Goal: Task Accomplishment & Management: Use online tool/utility

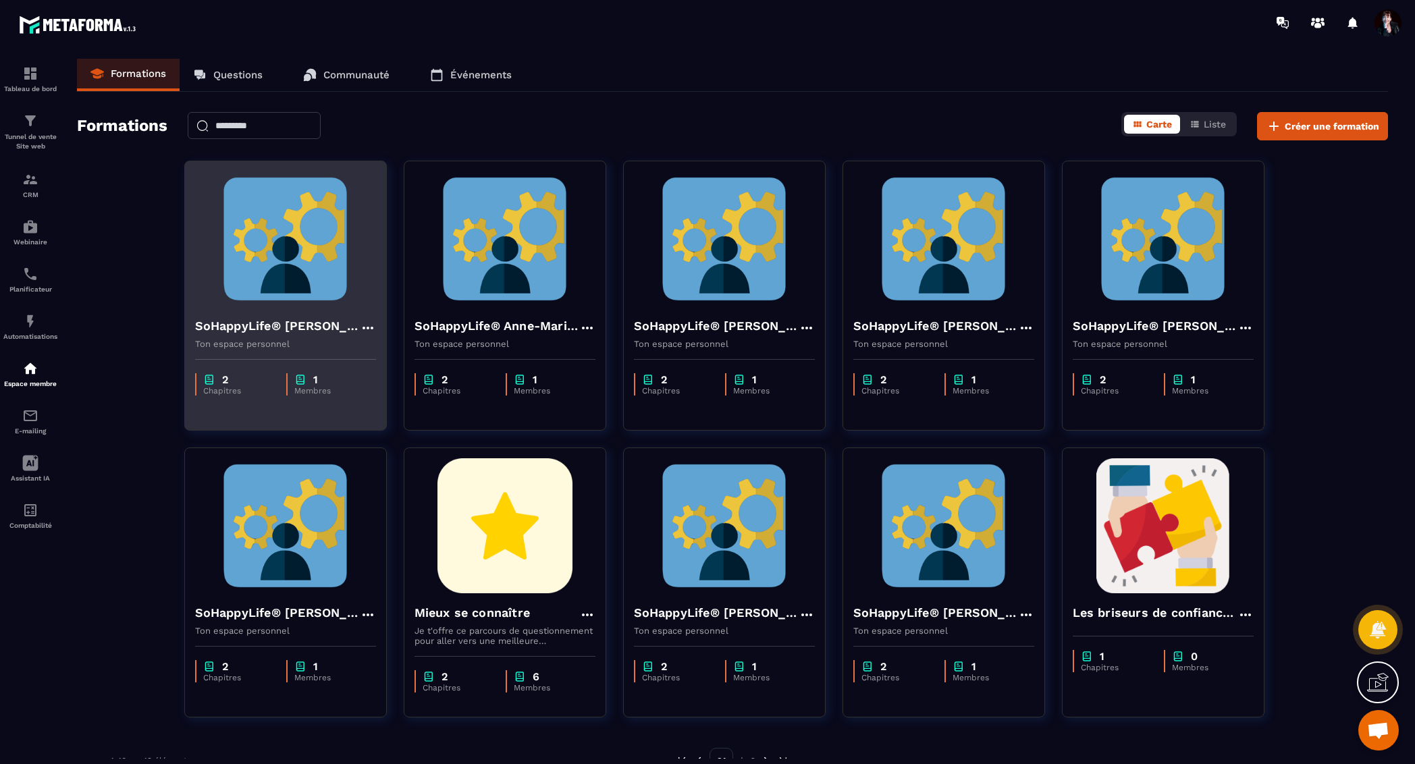
click at [323, 275] on img at bounding box center [285, 238] width 181 height 135
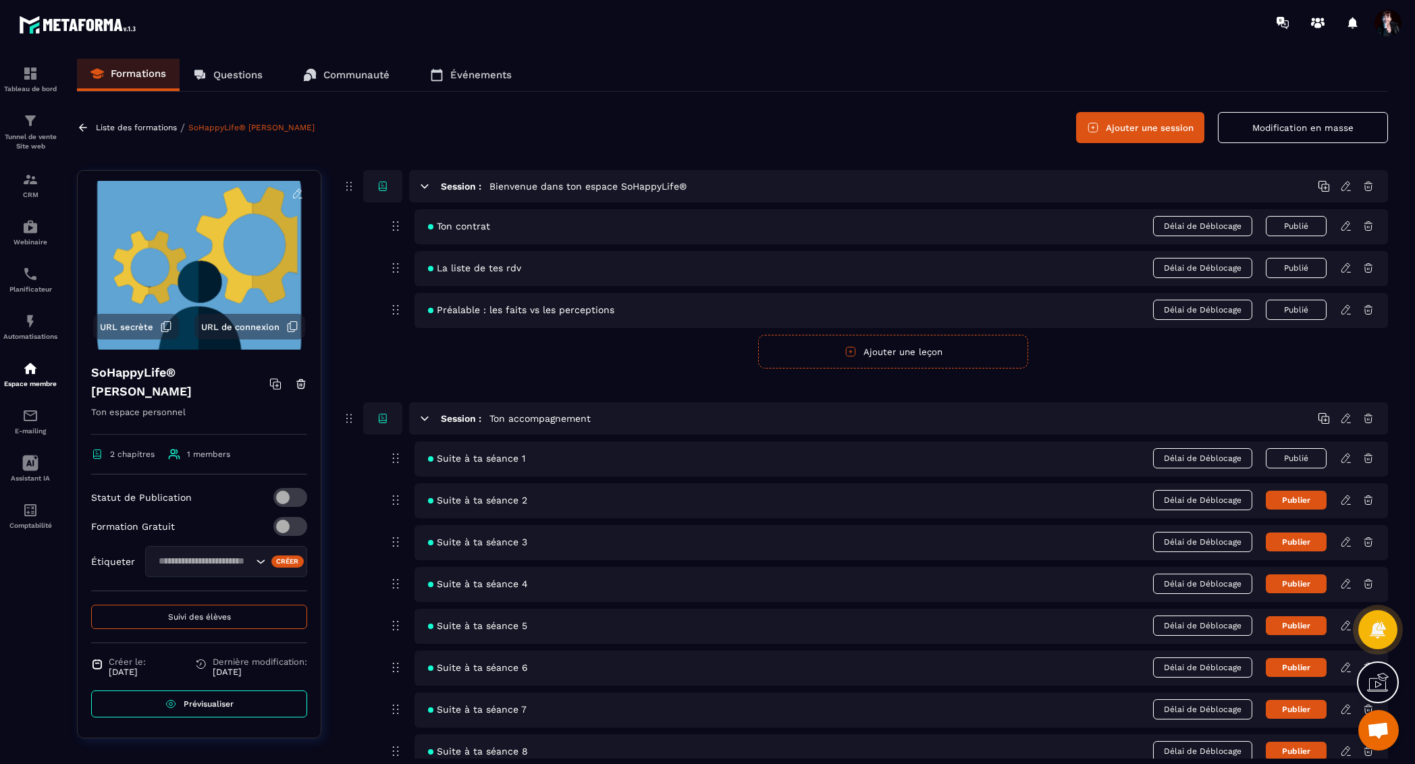
click at [204, 620] on span "Suivi des élèves" at bounding box center [199, 616] width 63 height 9
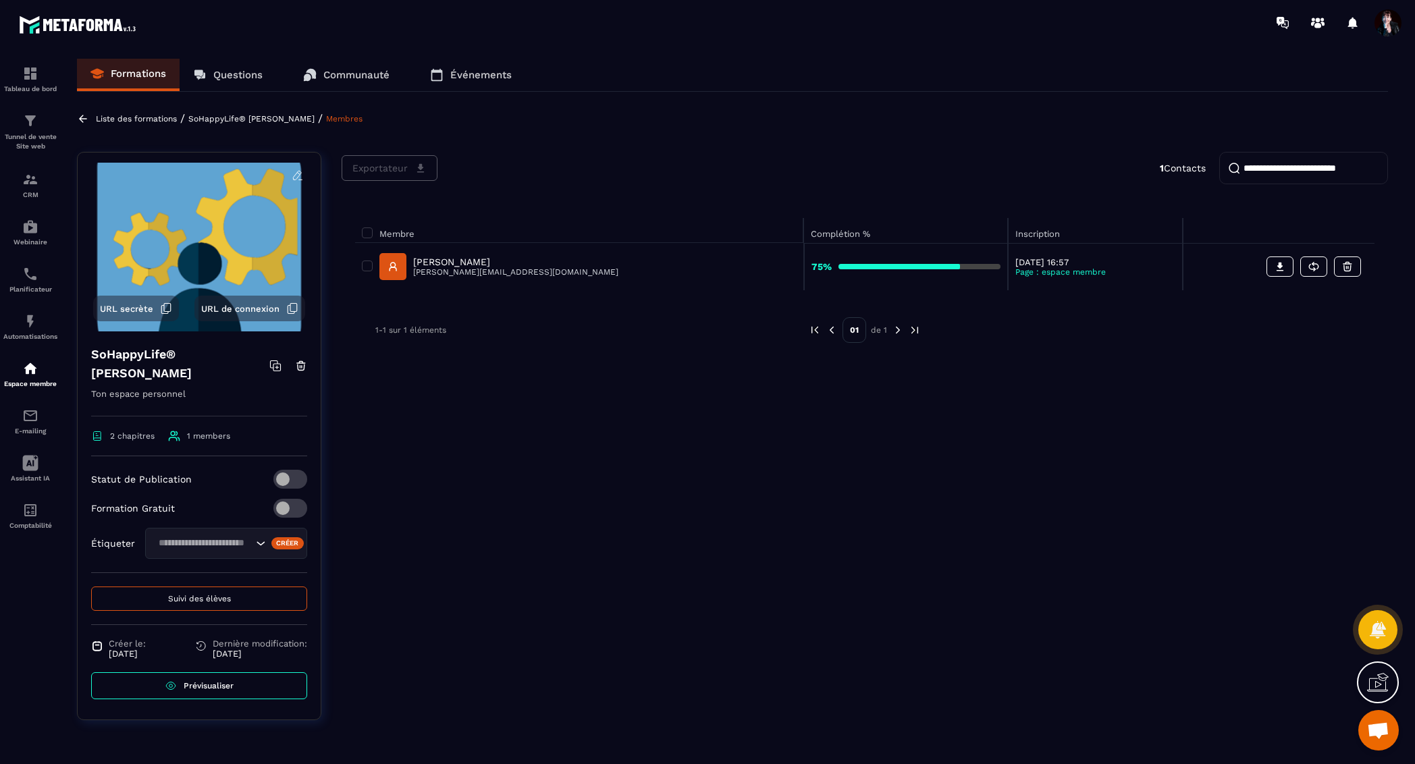
click at [510, 257] on p "[PERSON_NAME]" at bounding box center [515, 261] width 205 height 11
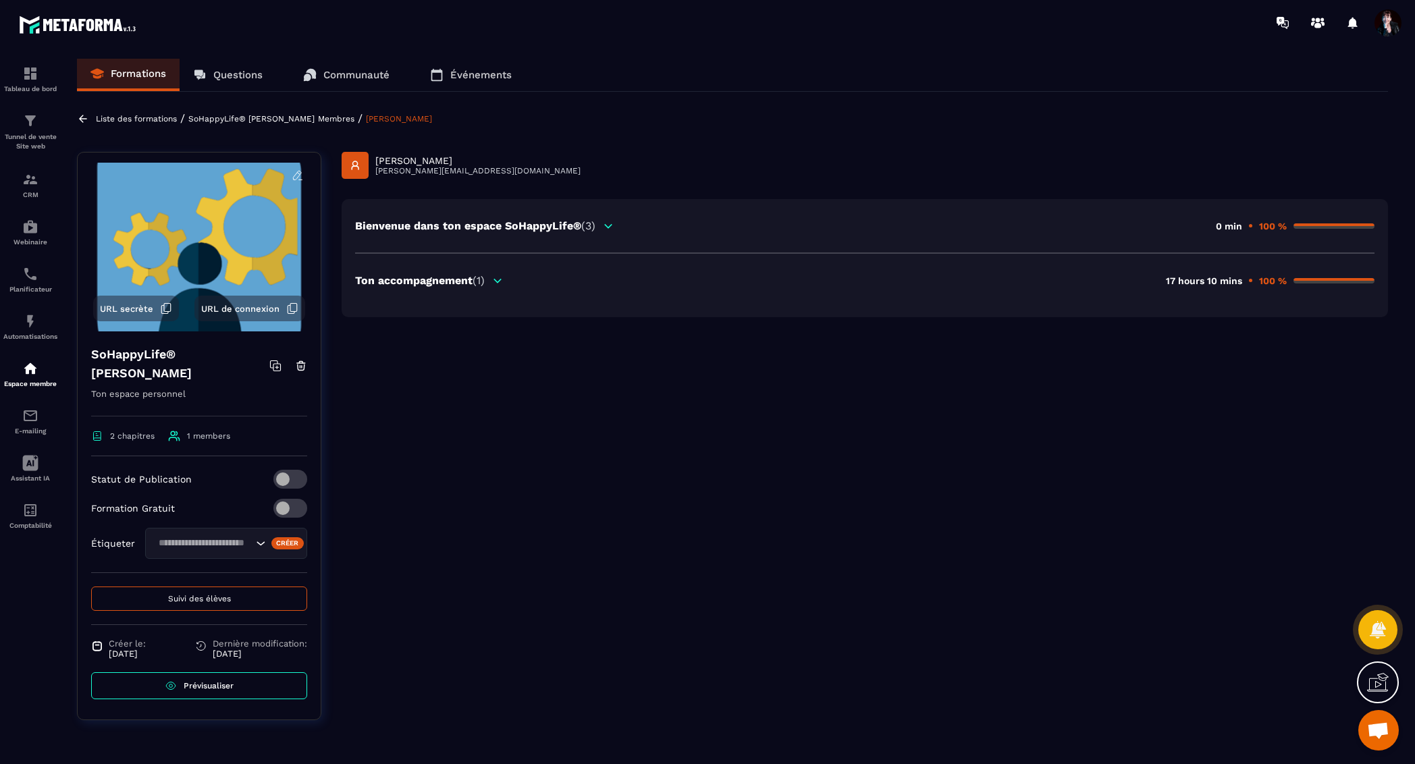
click at [498, 280] on icon at bounding box center [497, 280] width 7 height 3
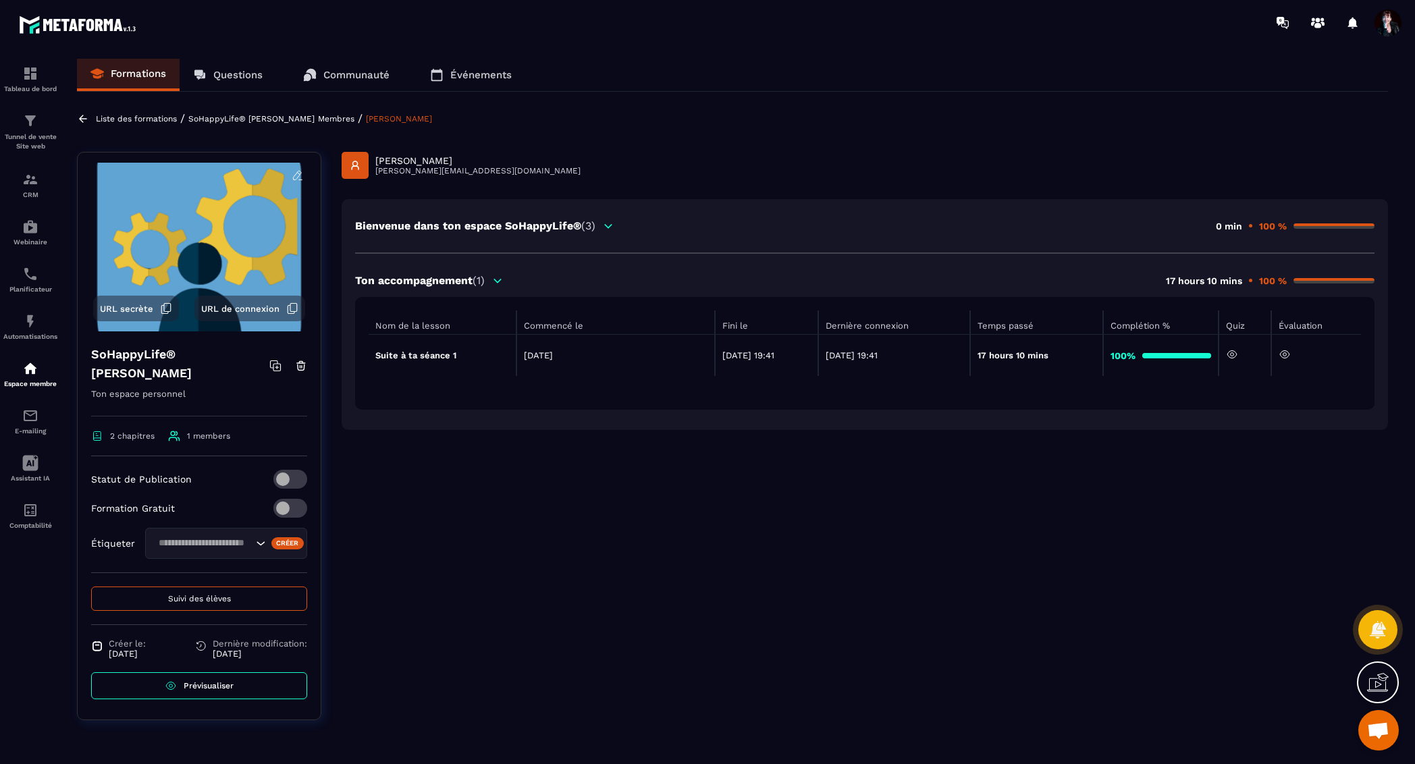
click at [1286, 353] on icon at bounding box center [1283, 354] width 3 height 3
click at [134, 117] on p "Liste des formations" at bounding box center [136, 118] width 81 height 9
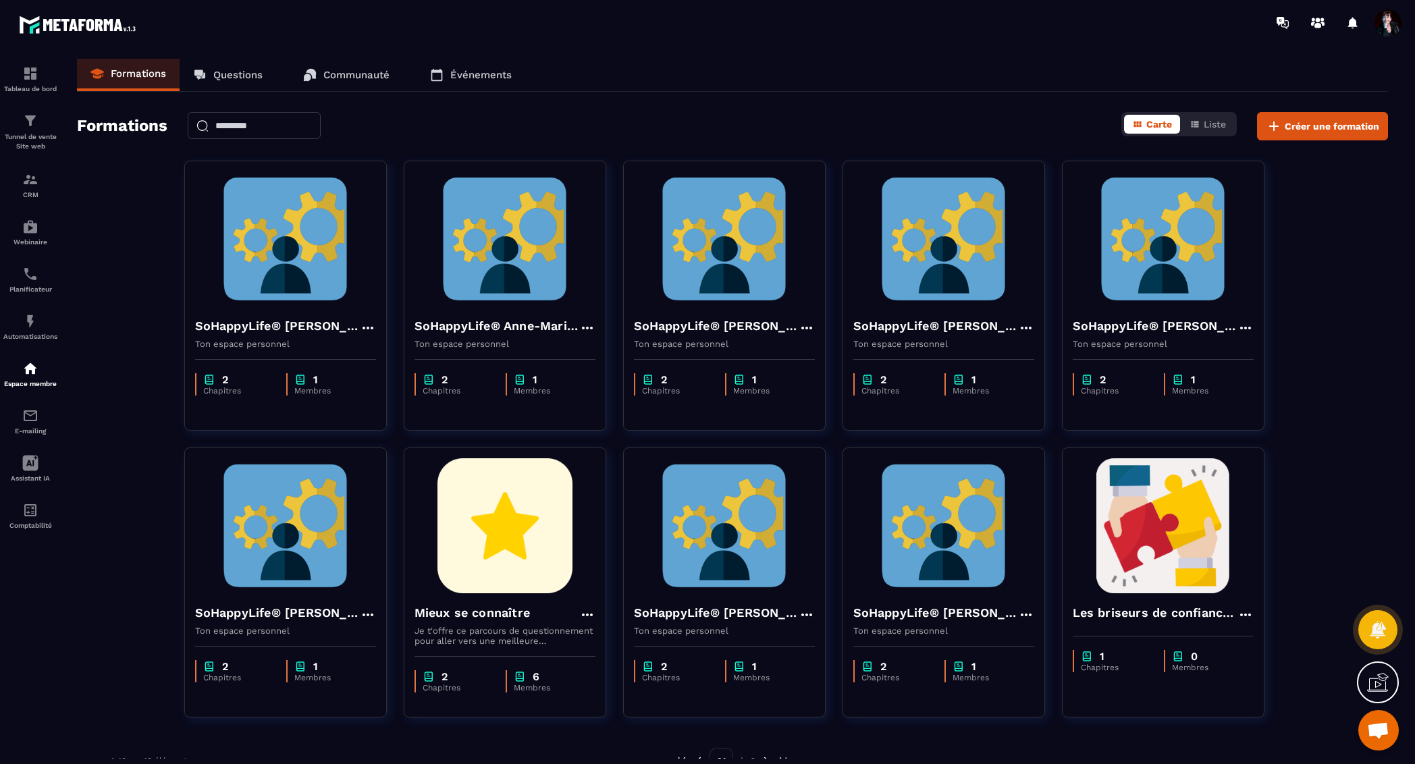
scroll to position [16325, 0]
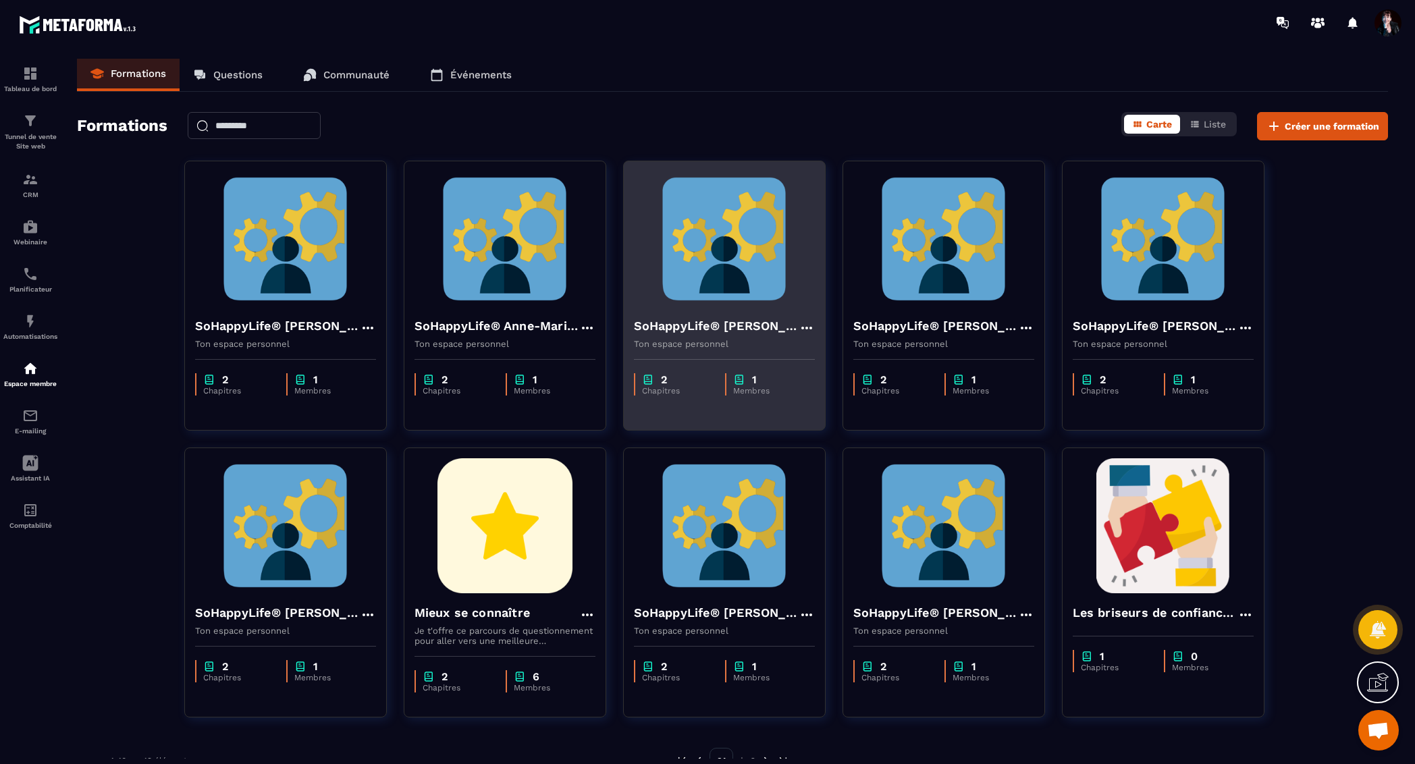
click at [674, 231] on img at bounding box center [724, 238] width 181 height 135
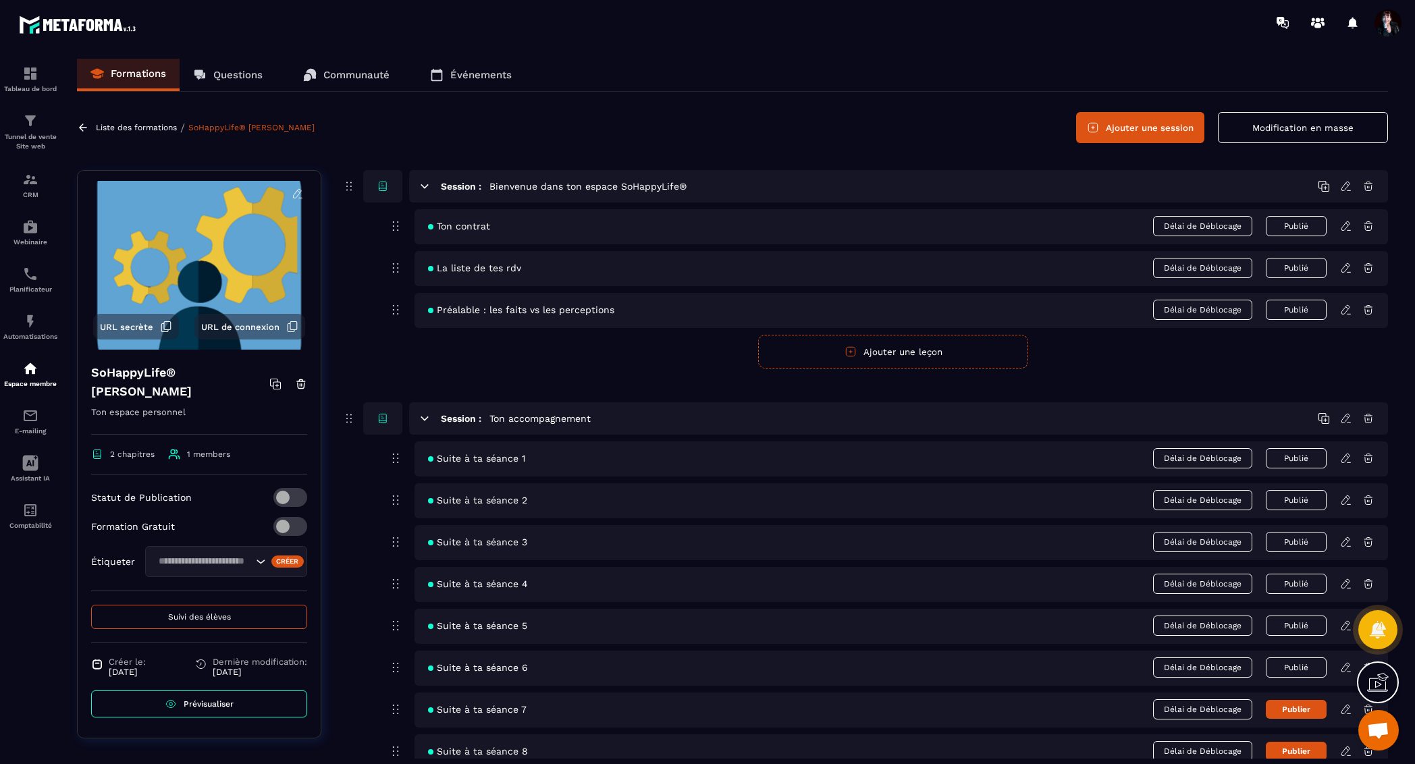
click at [1342, 665] on icon at bounding box center [1346, 667] width 12 height 12
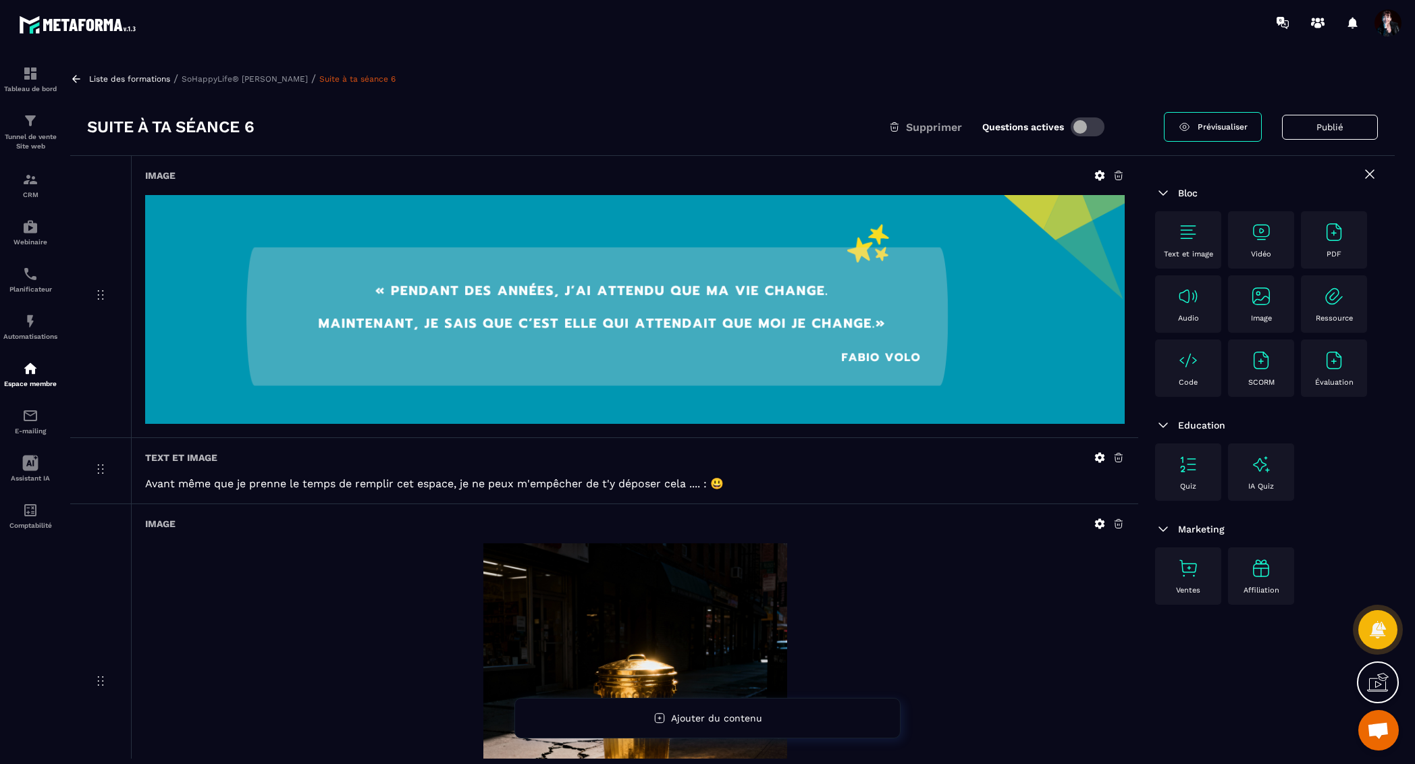
click at [267, 84] on div "Liste des formations / SoHappyLife® [PERSON_NAME] / Suite à ta séance 6" at bounding box center [732, 78] width 1324 height 13
click at [267, 78] on p "SoHappyLife® [PERSON_NAME]" at bounding box center [245, 78] width 126 height 9
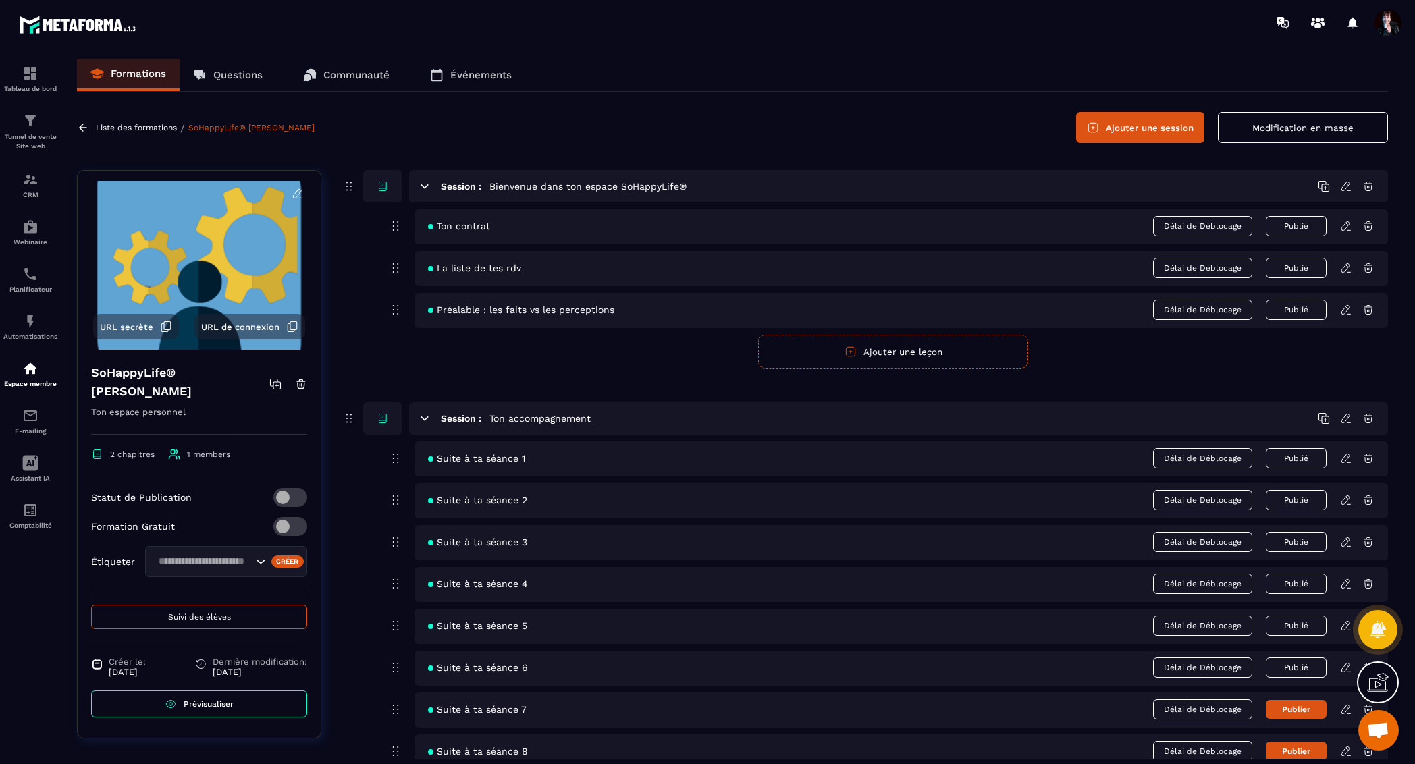
click at [1344, 706] on icon at bounding box center [1346, 709] width 12 height 12
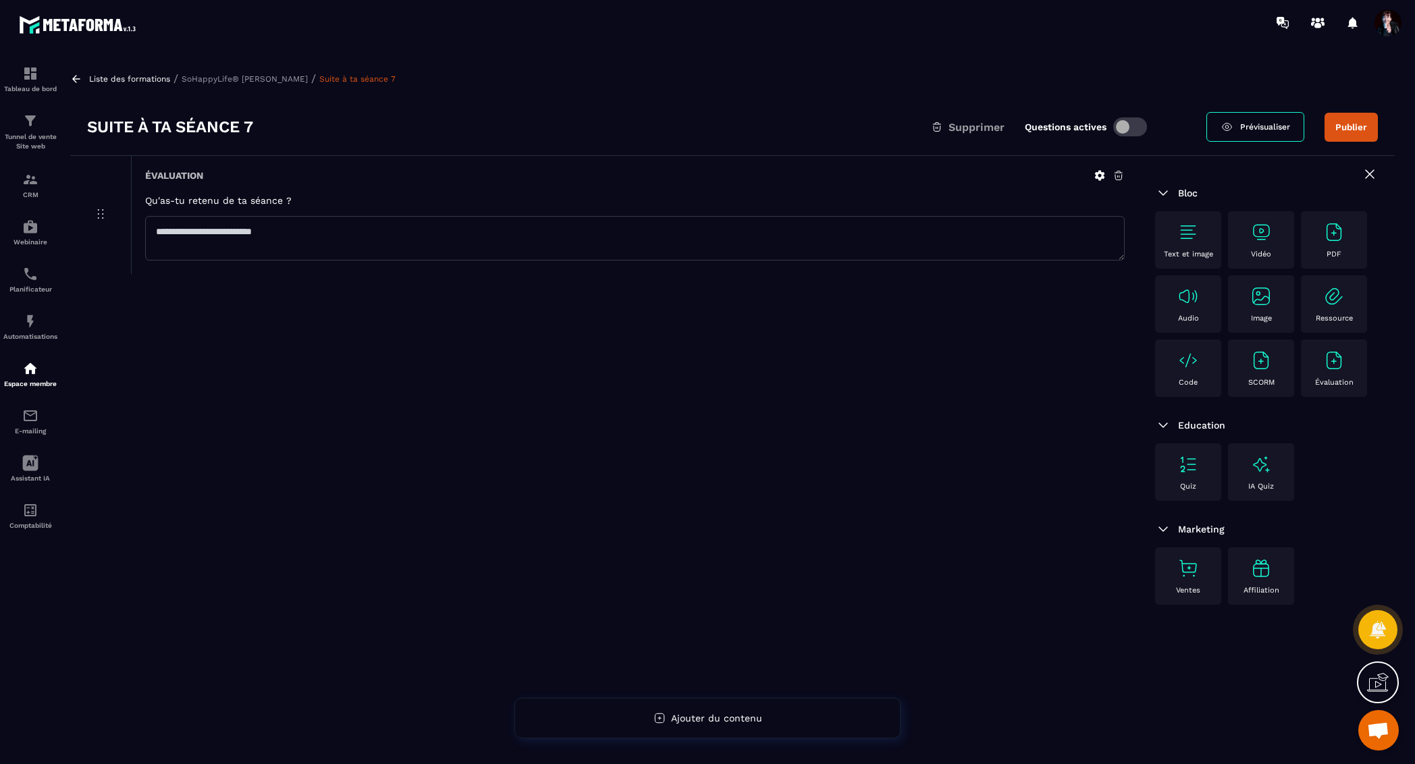
click at [1097, 170] on icon at bounding box center [1099, 175] width 12 height 12
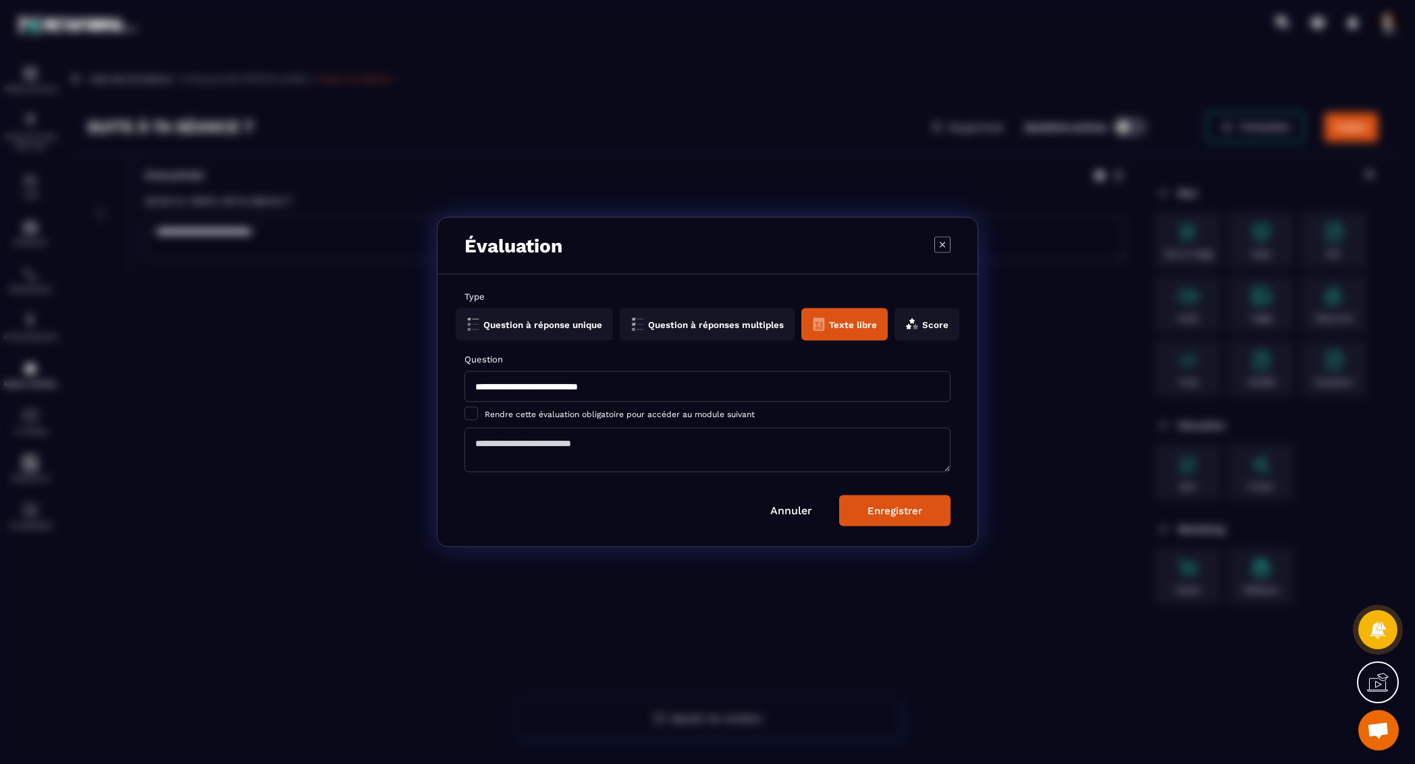
drag, startPoint x: 474, startPoint y: 389, endPoint x: 637, endPoint y: 389, distance: 162.7
click at [638, 389] on input "**********" at bounding box center [707, 386] width 486 height 31
click at [790, 515] on link "Annuler" at bounding box center [791, 510] width 42 height 13
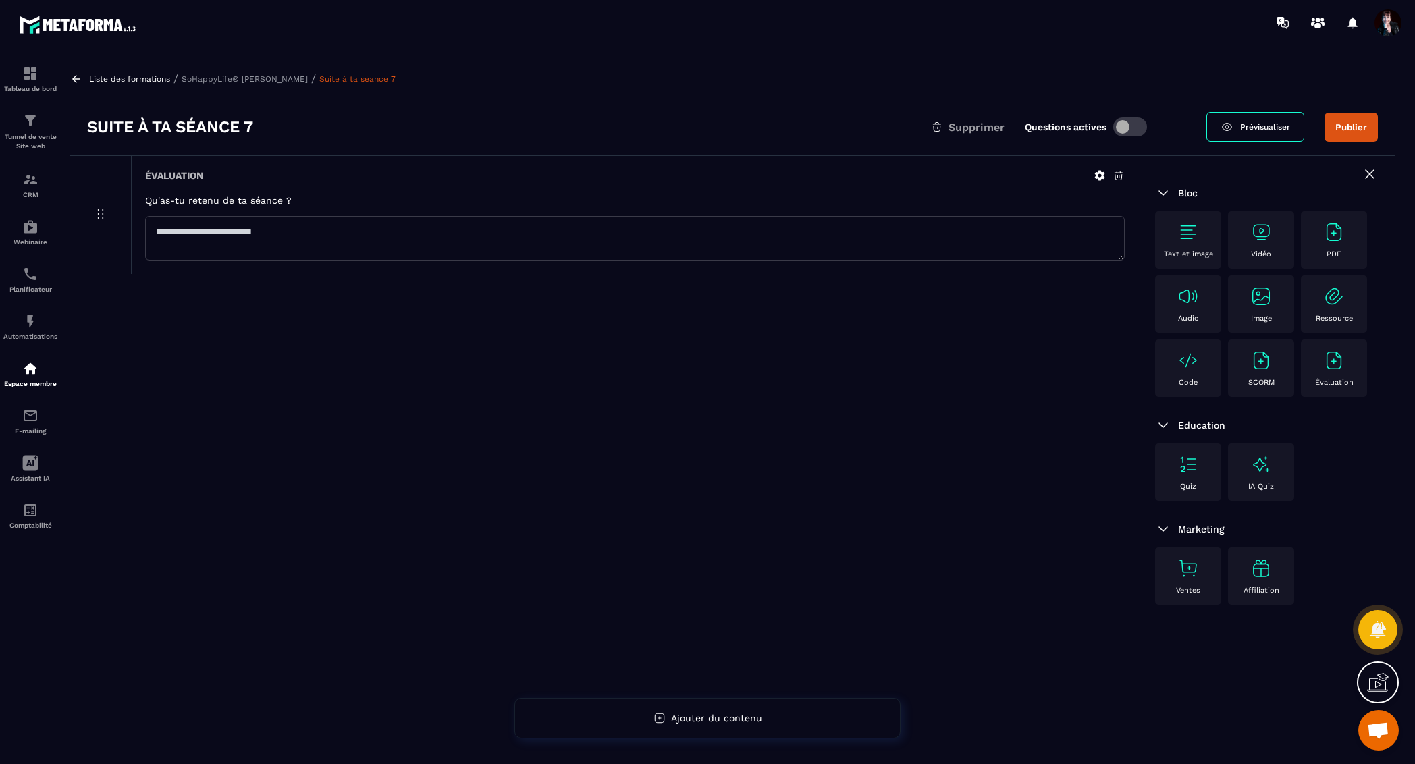
click at [248, 82] on p "SoHappyLife® [PERSON_NAME]" at bounding box center [245, 78] width 126 height 9
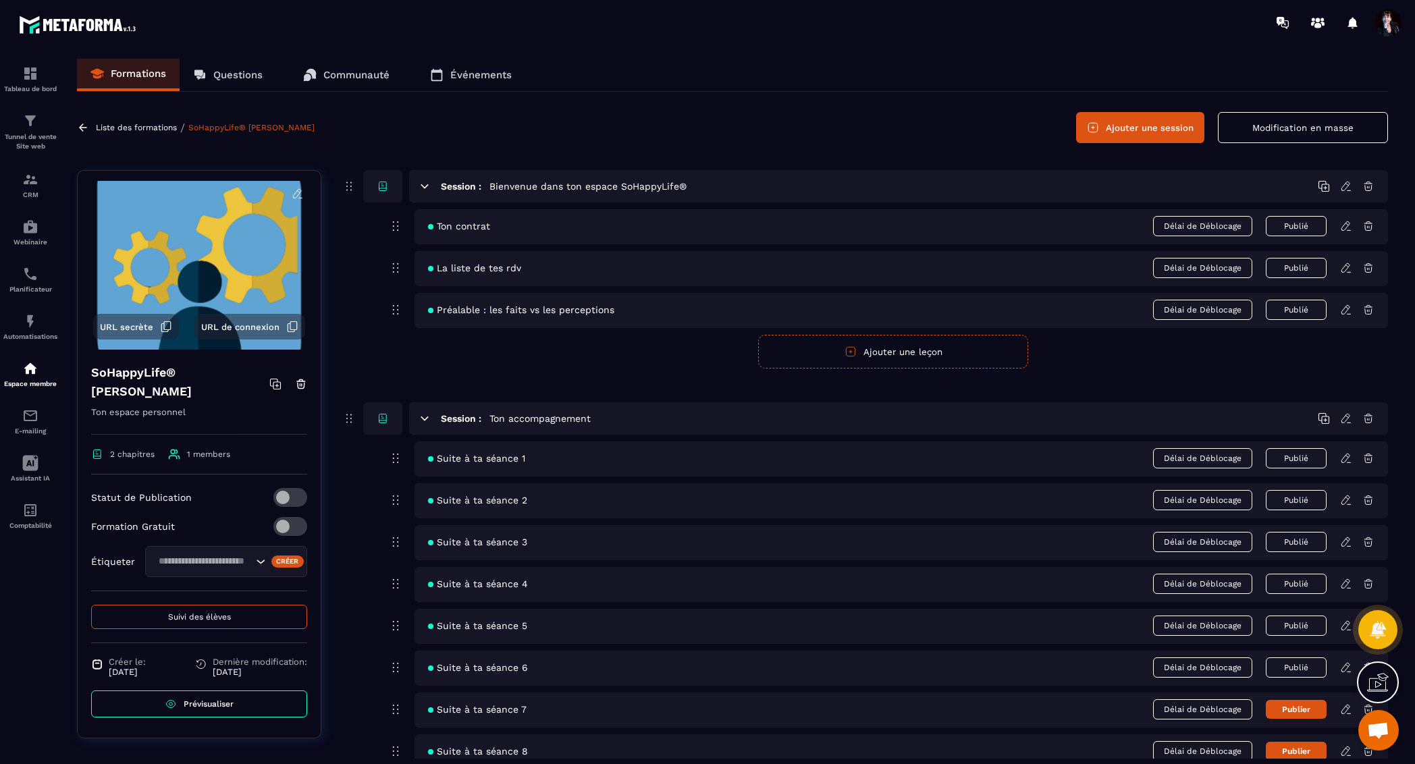
click at [1346, 662] on icon at bounding box center [1346, 667] width 12 height 12
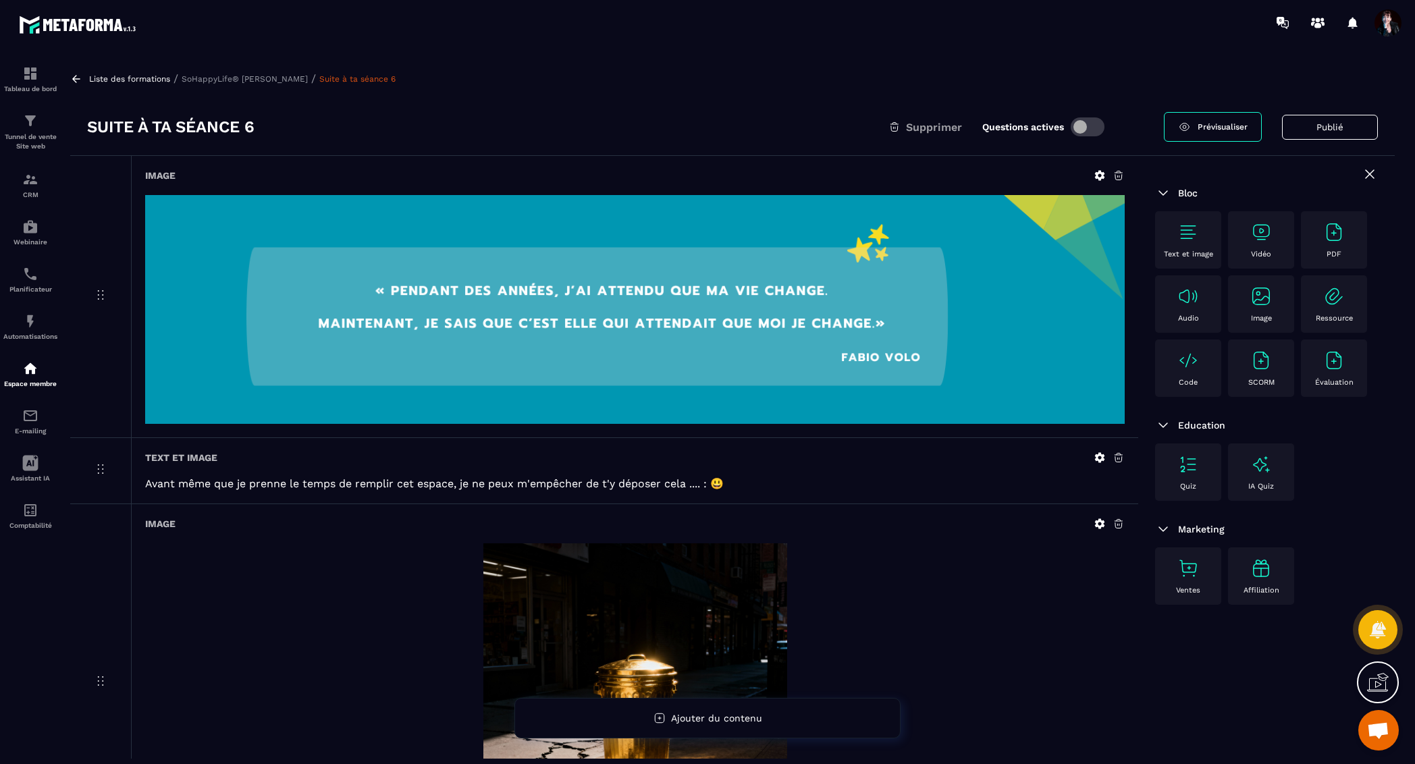
click at [1326, 366] on img at bounding box center [1334, 361] width 22 height 22
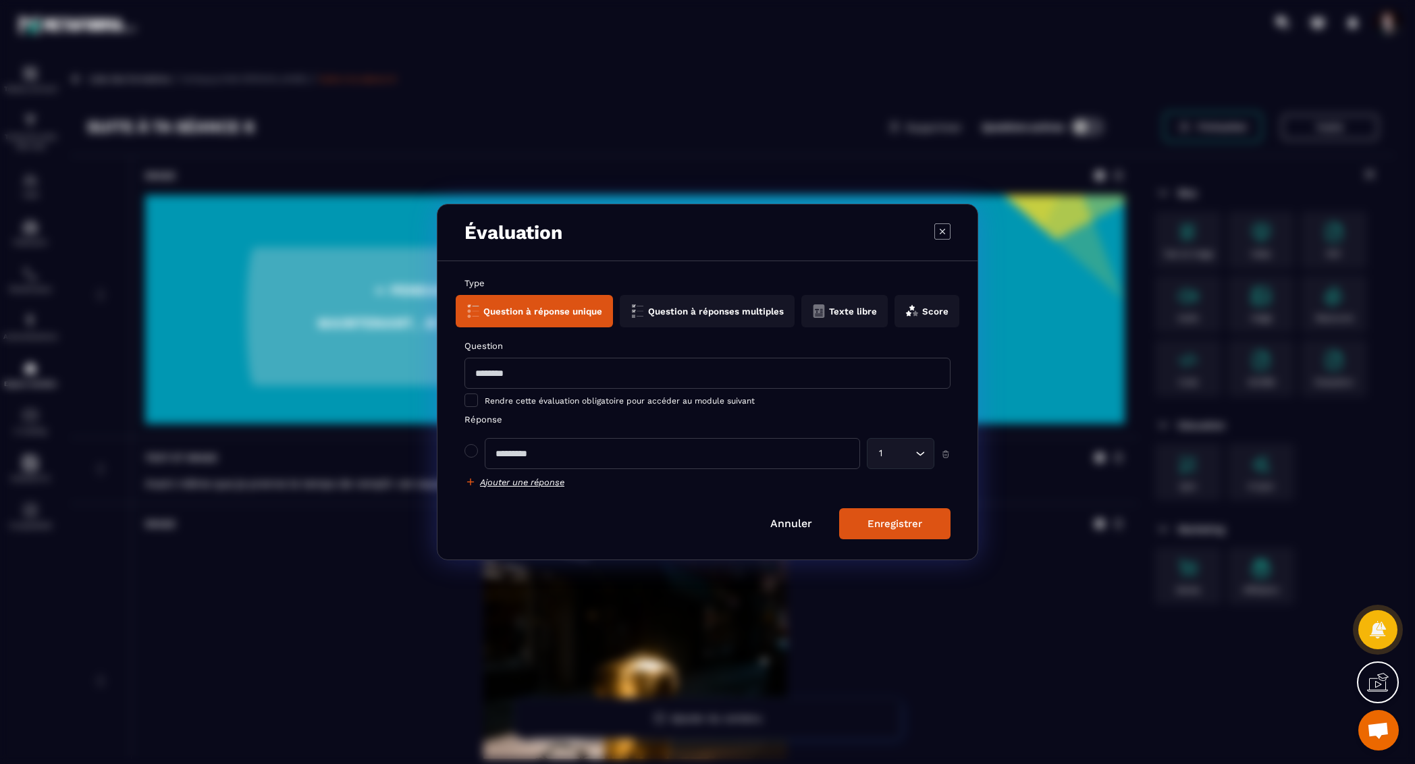
click at [851, 310] on button "Texte libre" at bounding box center [844, 311] width 86 height 32
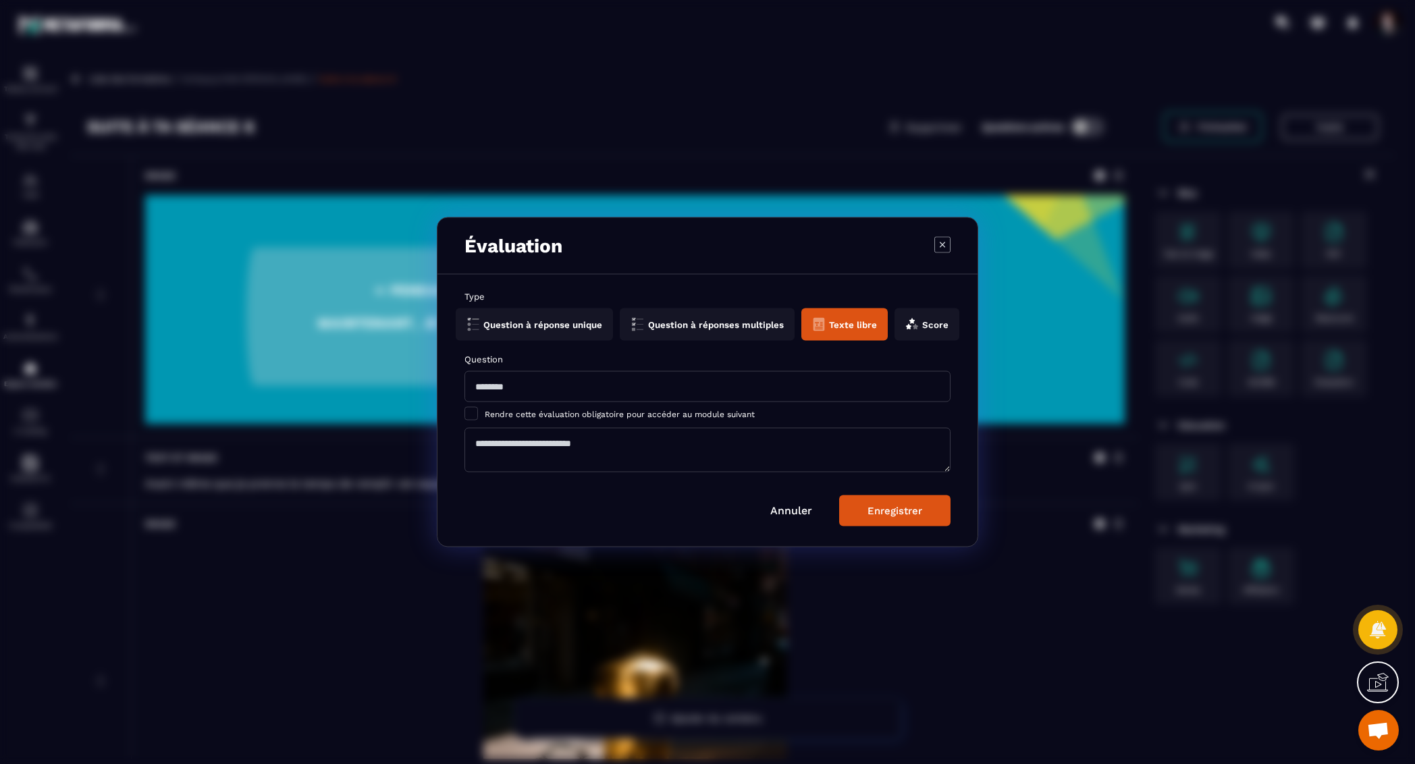
click at [517, 390] on input "Modal window" at bounding box center [707, 386] width 486 height 31
paste input "**********"
type input "**********"
click at [917, 509] on div "Enregistrer" at bounding box center [894, 511] width 55 height 12
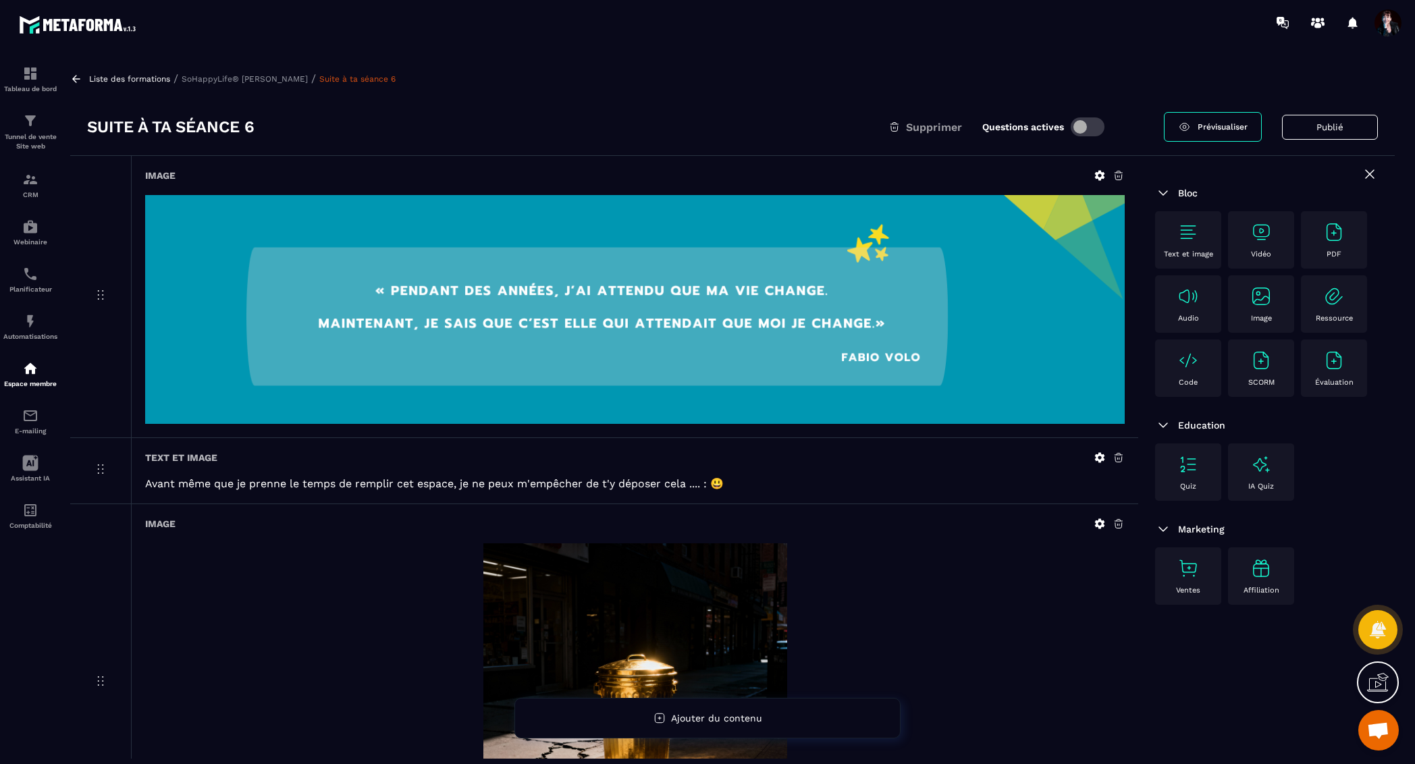
click at [1331, 359] on img at bounding box center [1334, 361] width 22 height 22
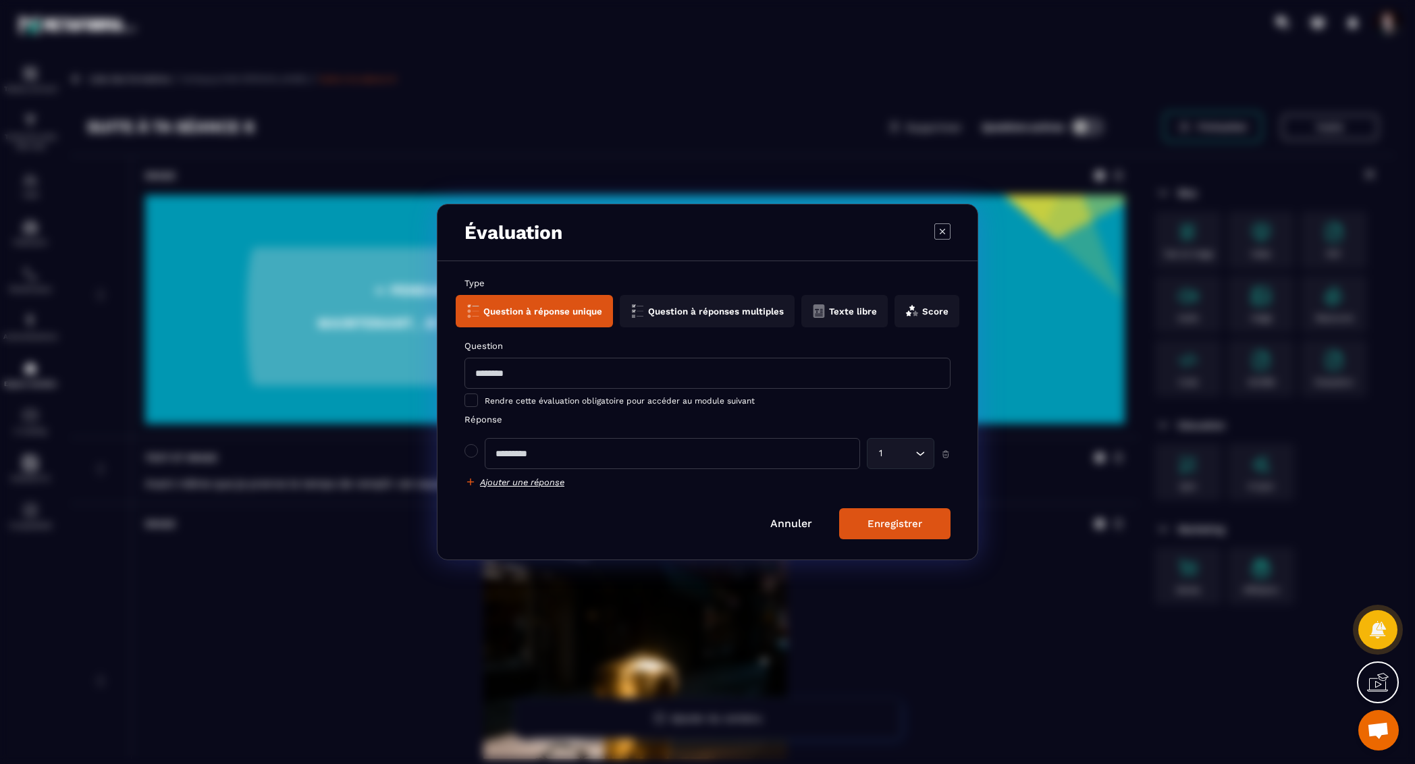
click at [850, 310] on button "Texte libre" at bounding box center [844, 311] width 86 height 32
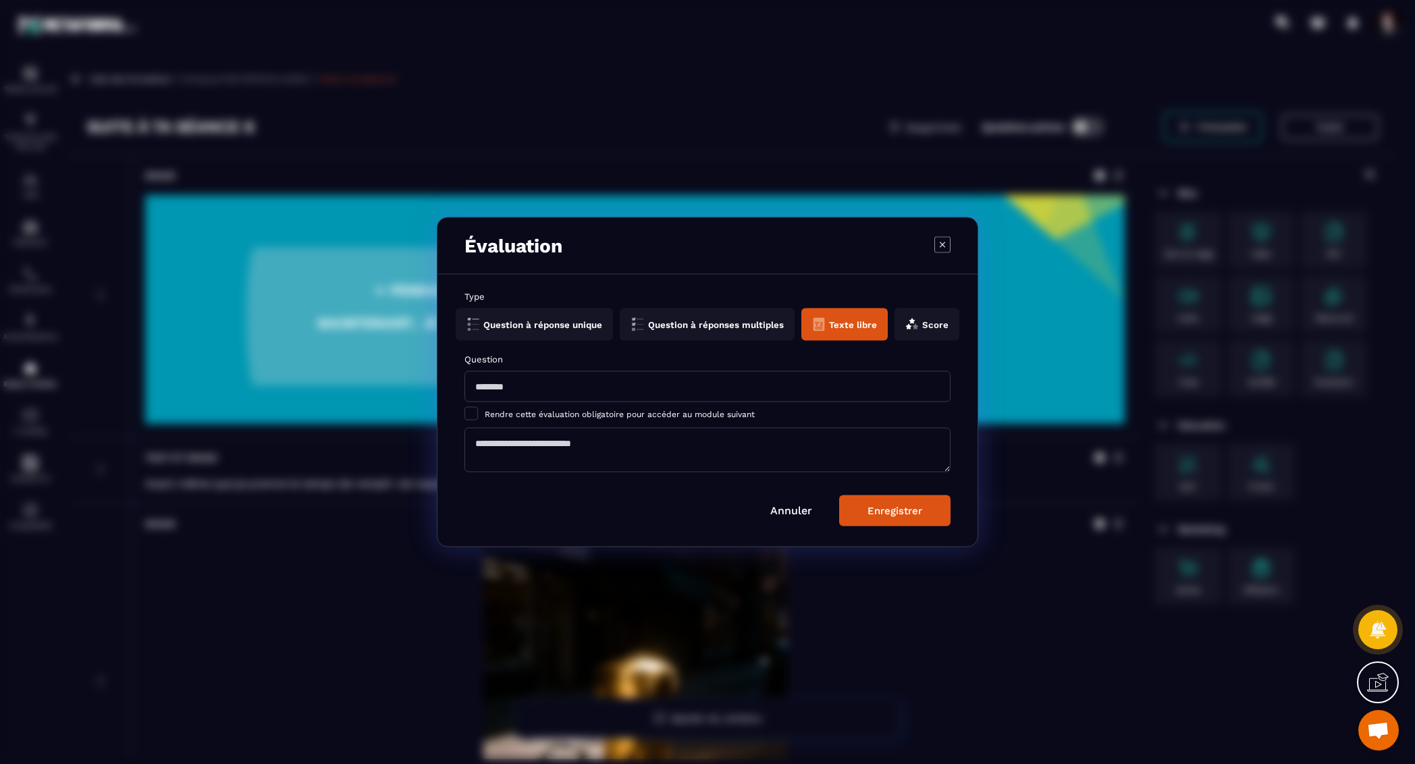
click at [566, 385] on input "Modal window" at bounding box center [707, 386] width 486 height 31
type input "**********"
click at [917, 513] on div "Enregistrer" at bounding box center [894, 511] width 55 height 12
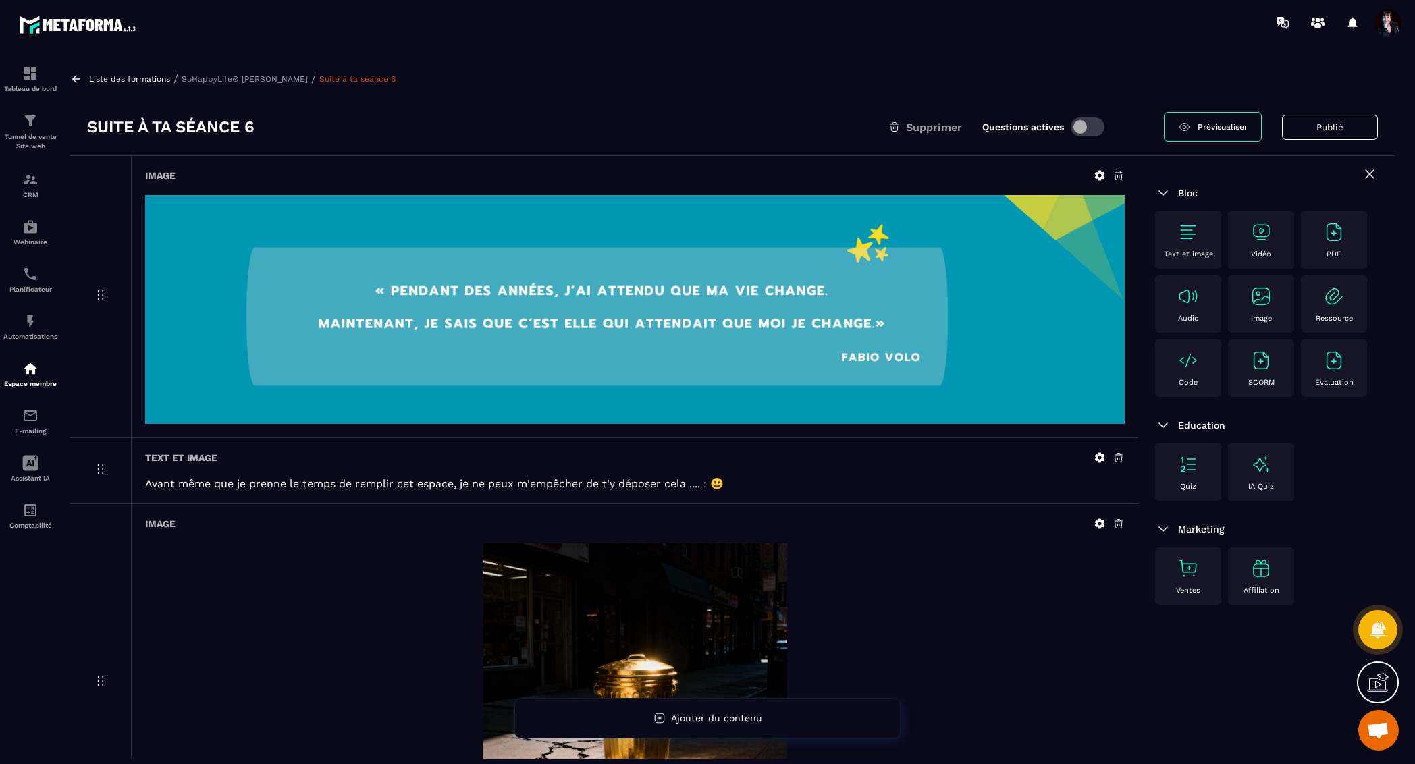
click at [243, 80] on p "SoHappyLife® [PERSON_NAME]" at bounding box center [245, 78] width 126 height 9
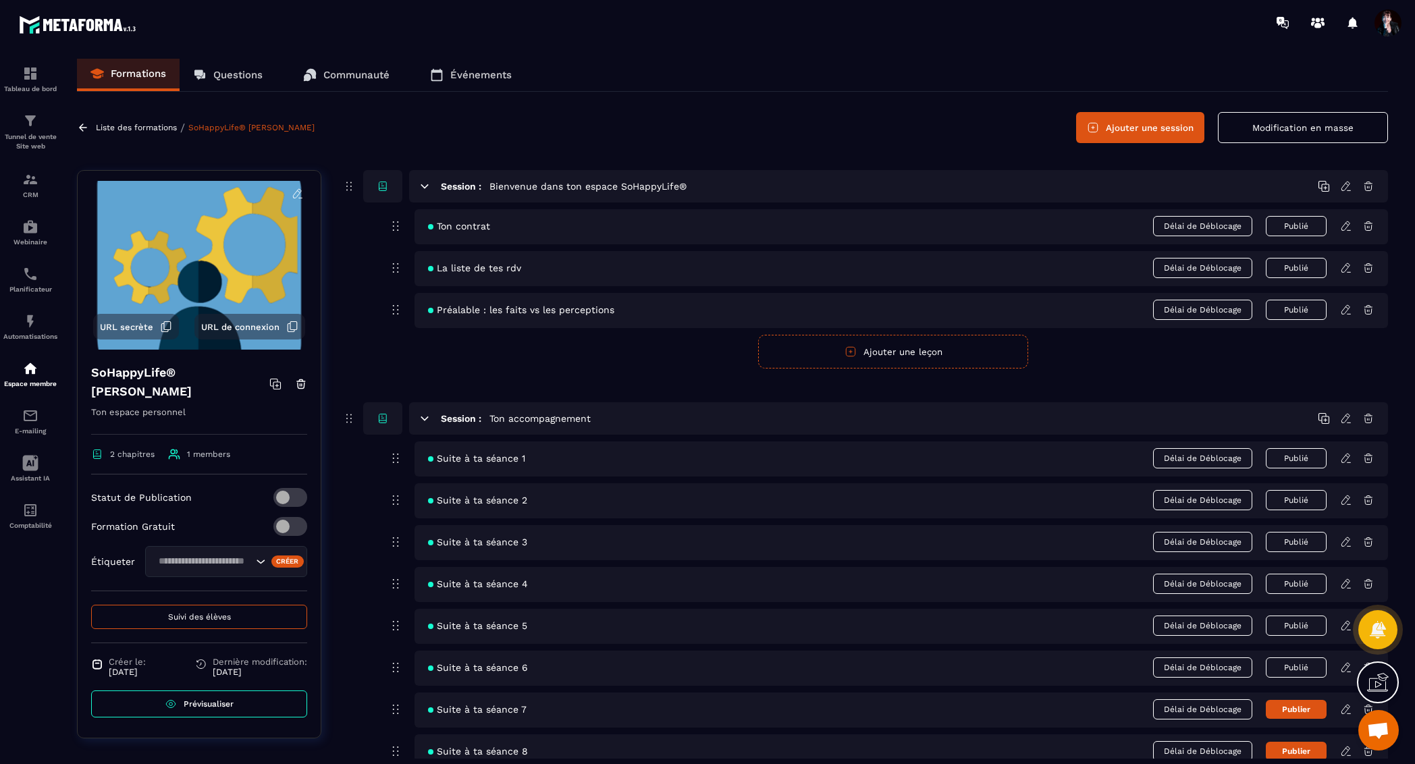
click at [131, 127] on p "Liste des formations" at bounding box center [136, 127] width 81 height 9
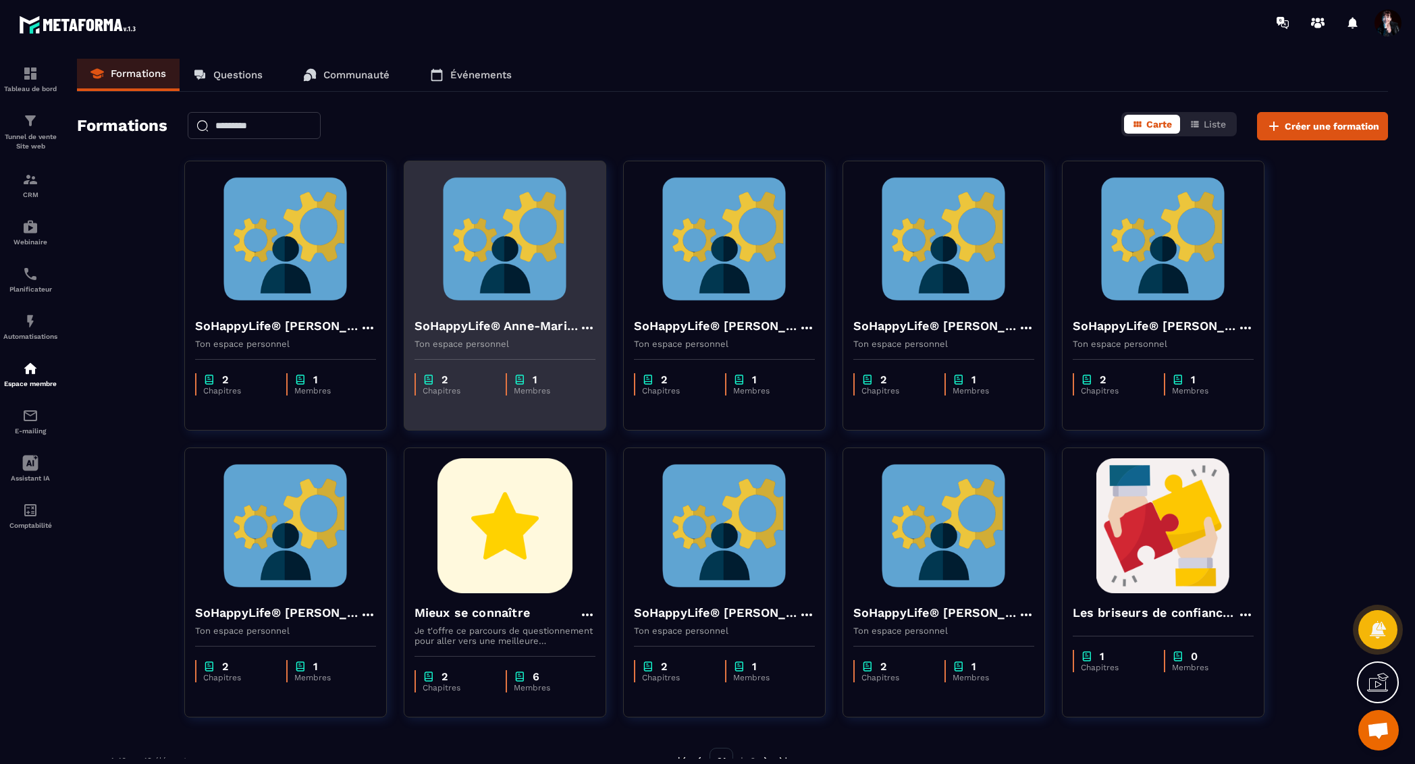
click at [539, 265] on img at bounding box center [504, 238] width 181 height 135
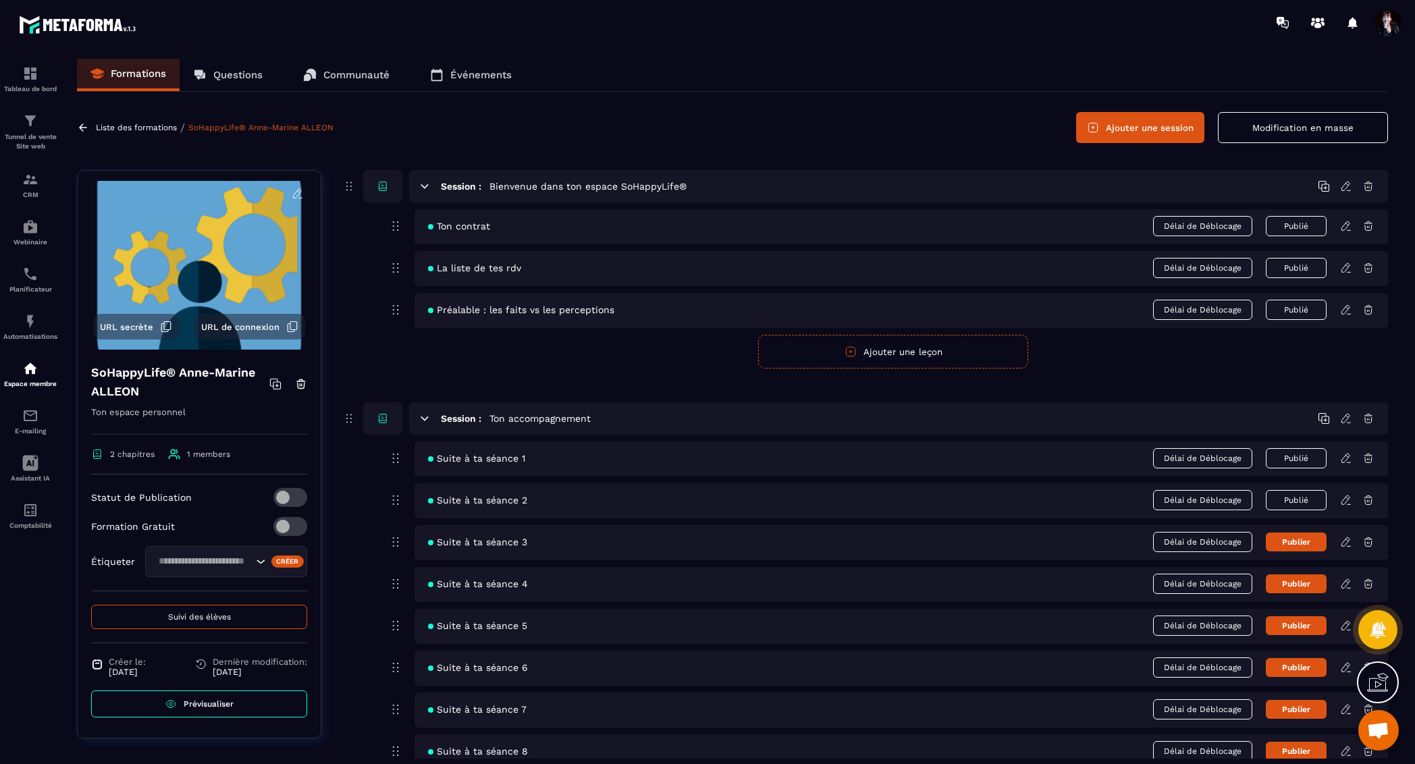
click at [148, 127] on p "Liste des formations" at bounding box center [136, 127] width 81 height 9
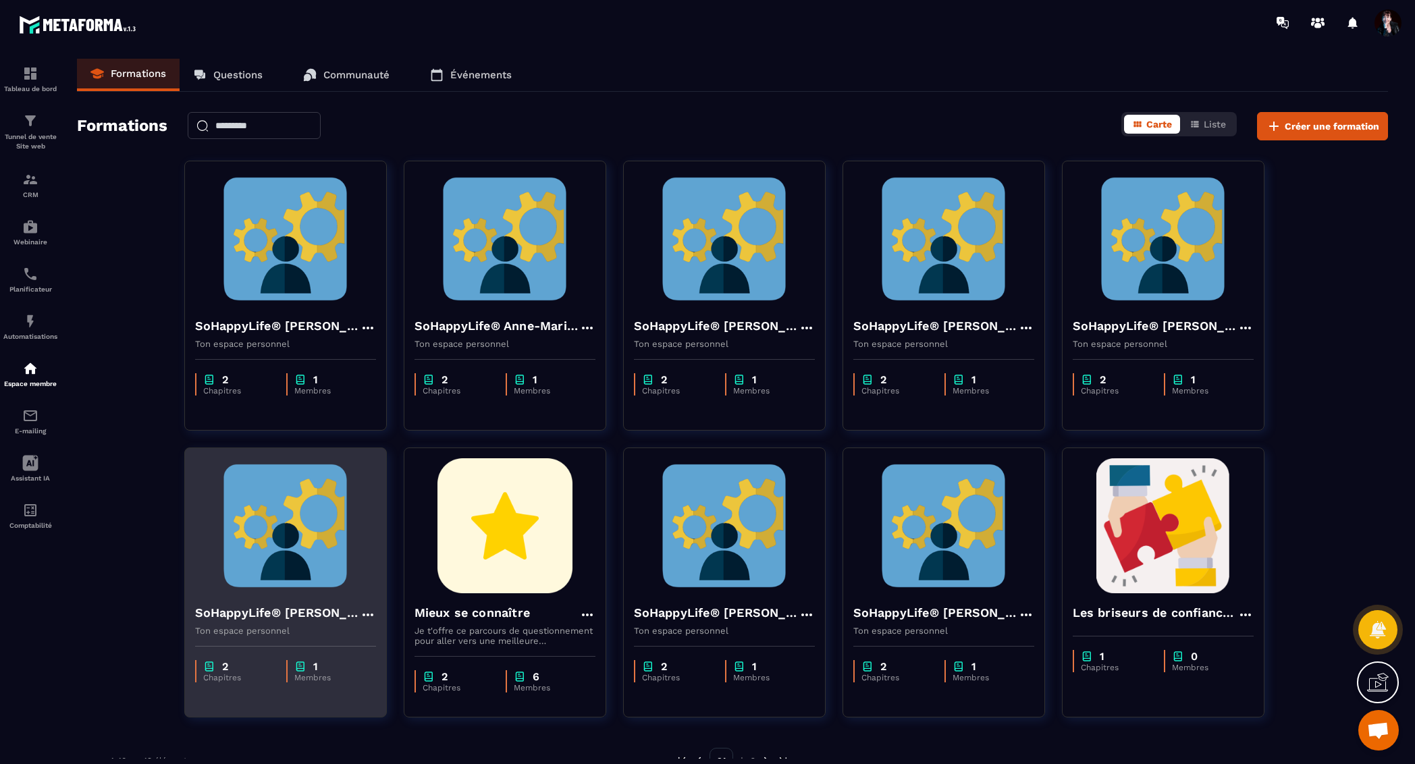
click at [292, 514] on img at bounding box center [285, 525] width 181 height 135
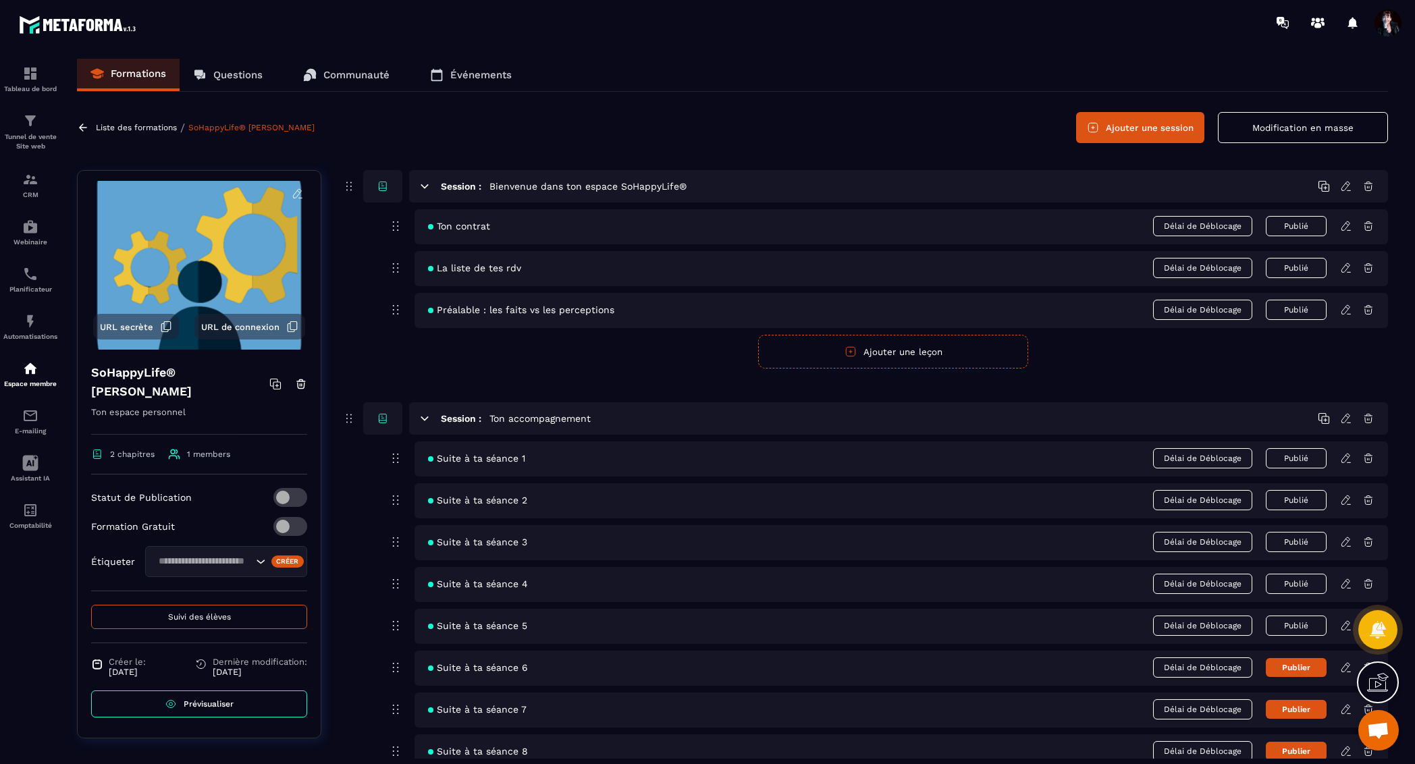
click at [1347, 665] on icon at bounding box center [1346, 666] width 3 height 2
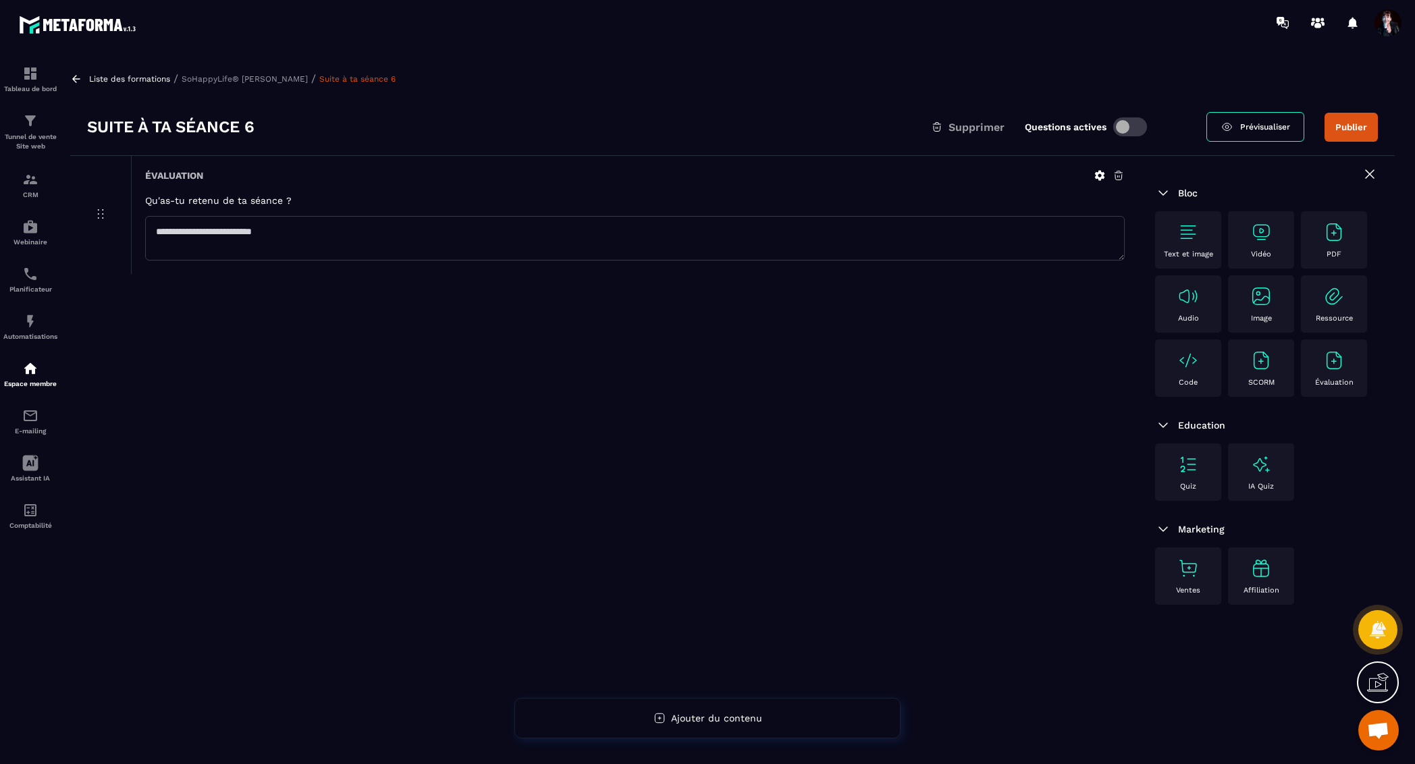
click at [271, 80] on p "SoHappyLife® [PERSON_NAME]" at bounding box center [245, 78] width 126 height 9
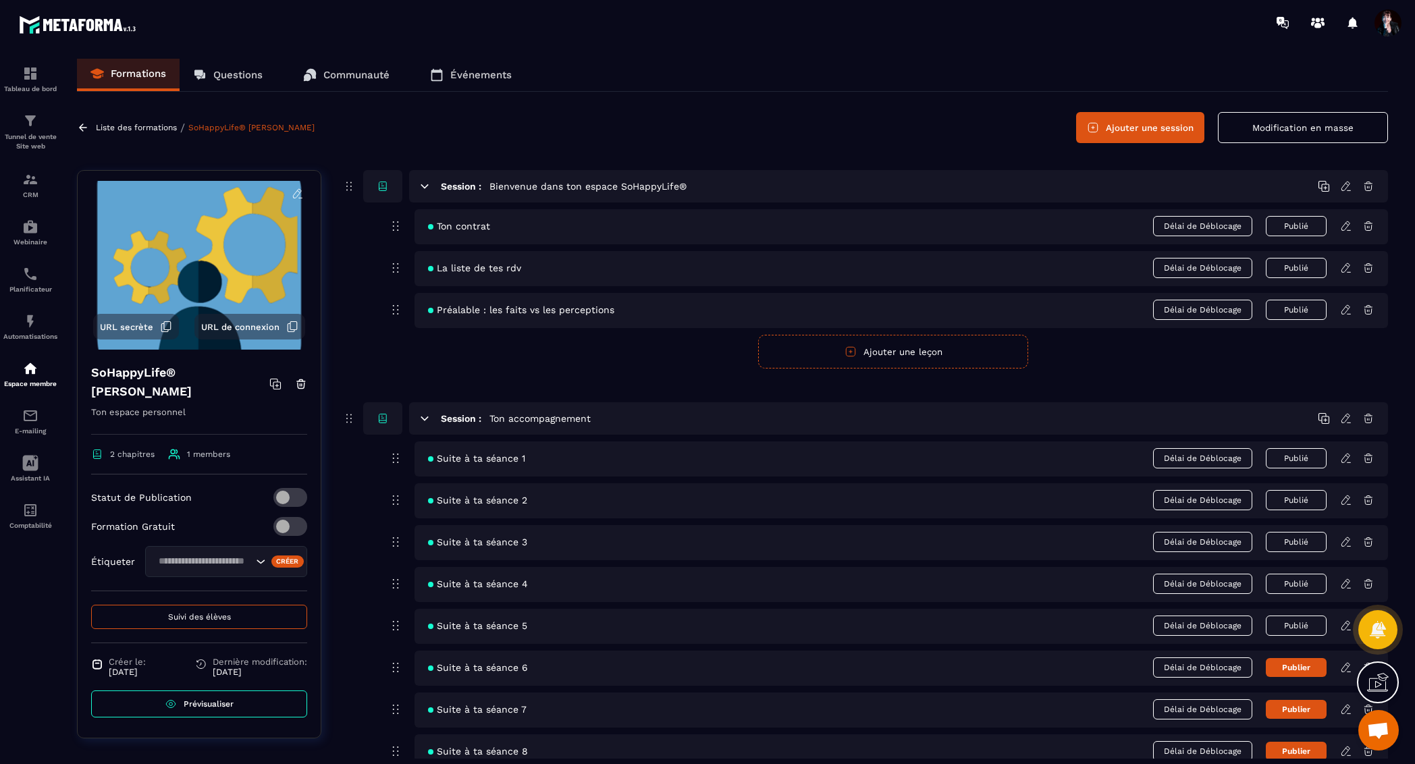
click at [1347, 665] on icon at bounding box center [1346, 667] width 12 height 12
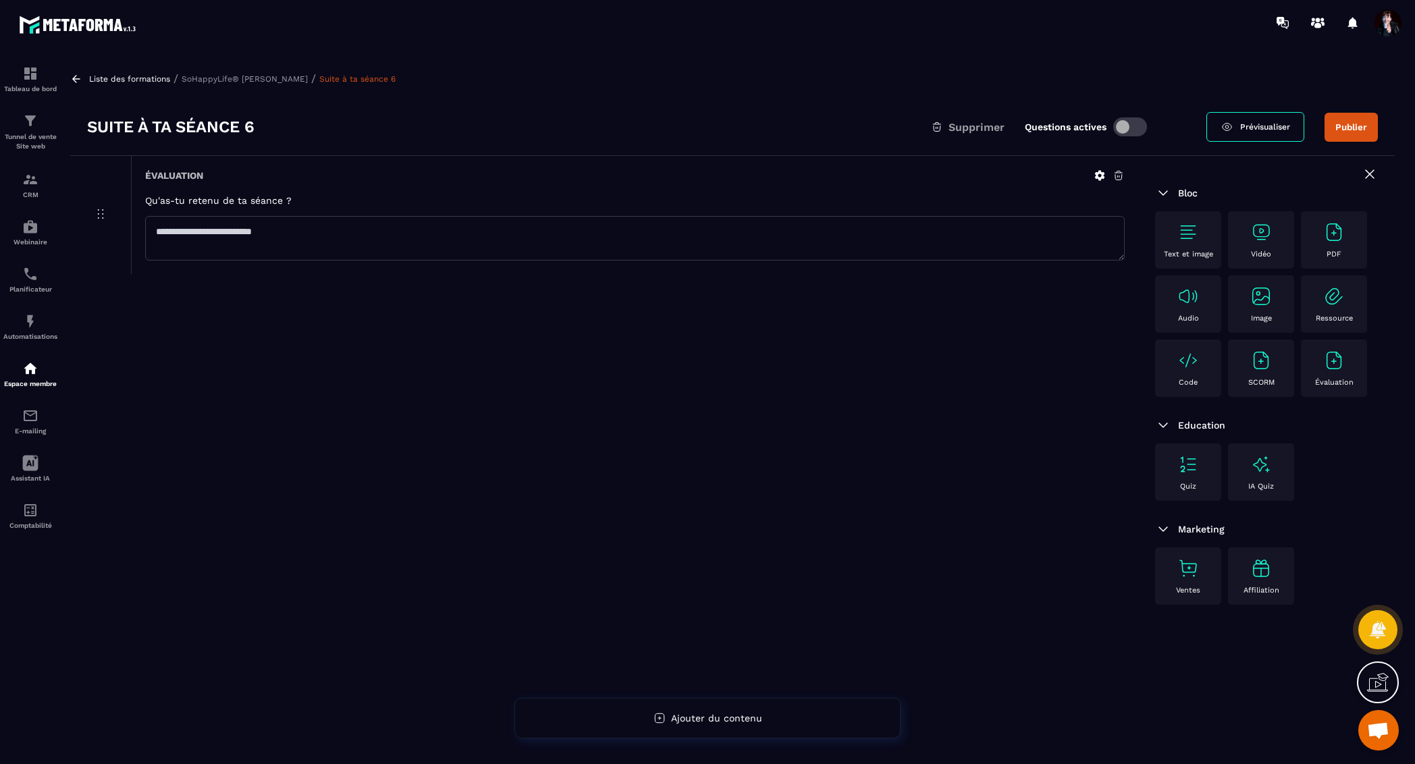
click at [1264, 301] on img at bounding box center [1261, 296] width 22 height 22
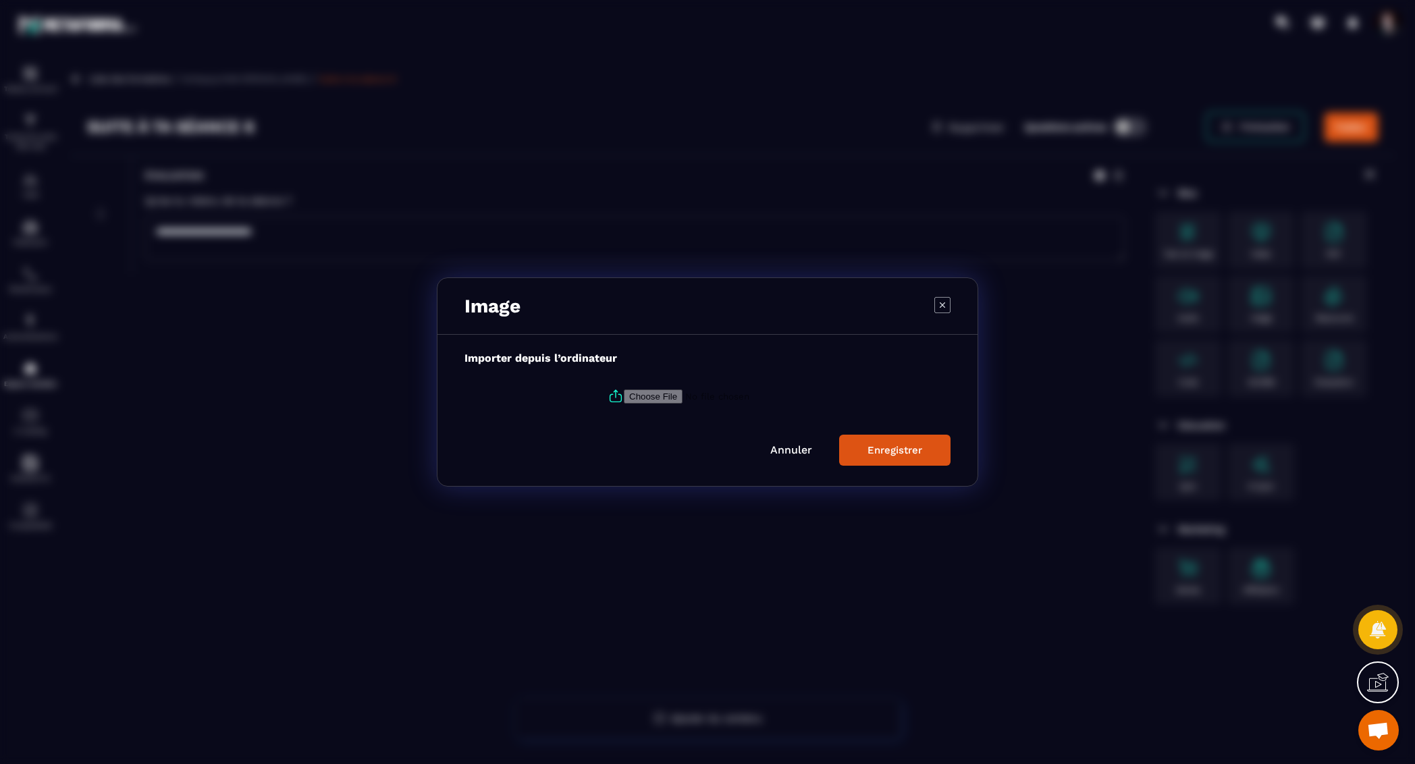
click at [616, 397] on icon "Modal window" at bounding box center [615, 396] width 16 height 16
click at [624, 397] on input "Modal window" at bounding box center [716, 396] width 184 height 14
type input "**********"
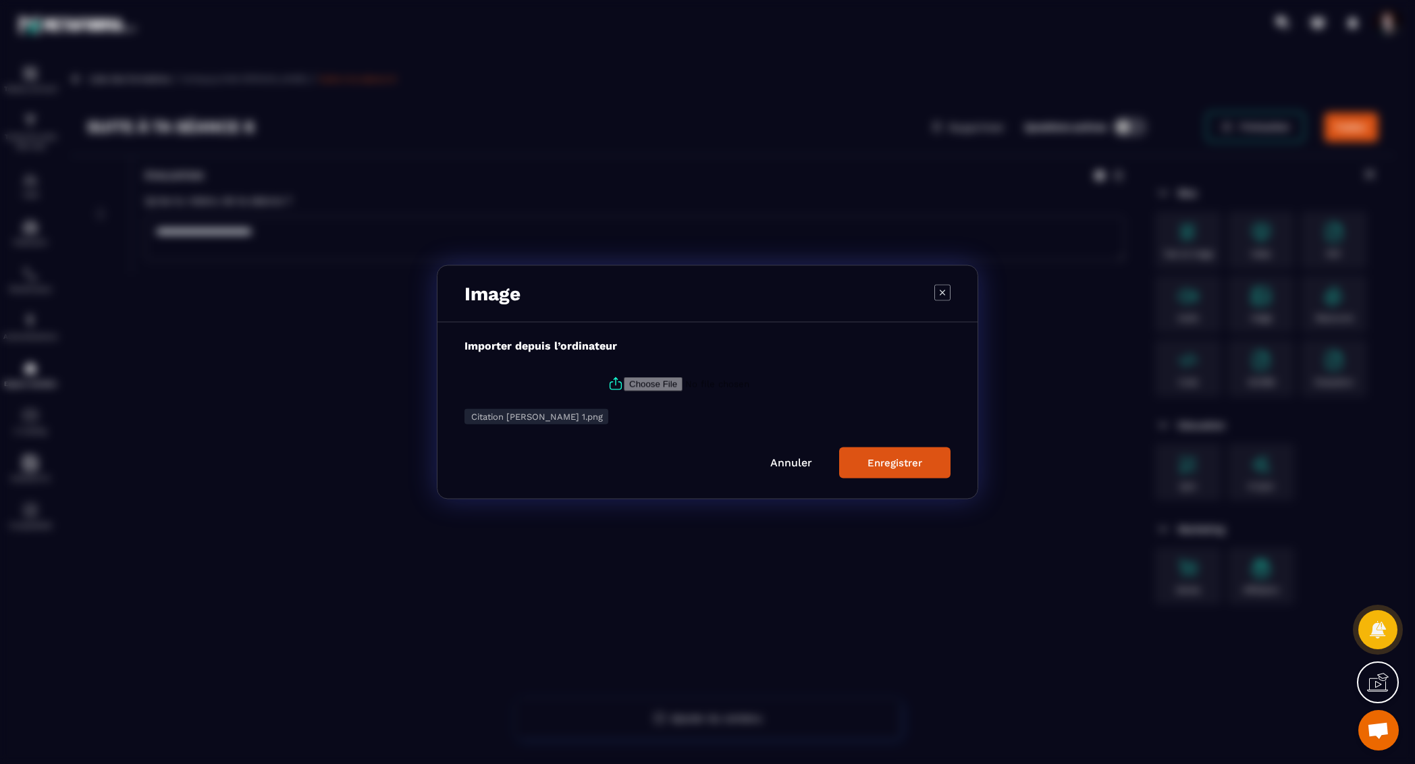
click at [882, 461] on div "Enregistrer" at bounding box center [894, 463] width 55 height 12
